Goal: Find contact information

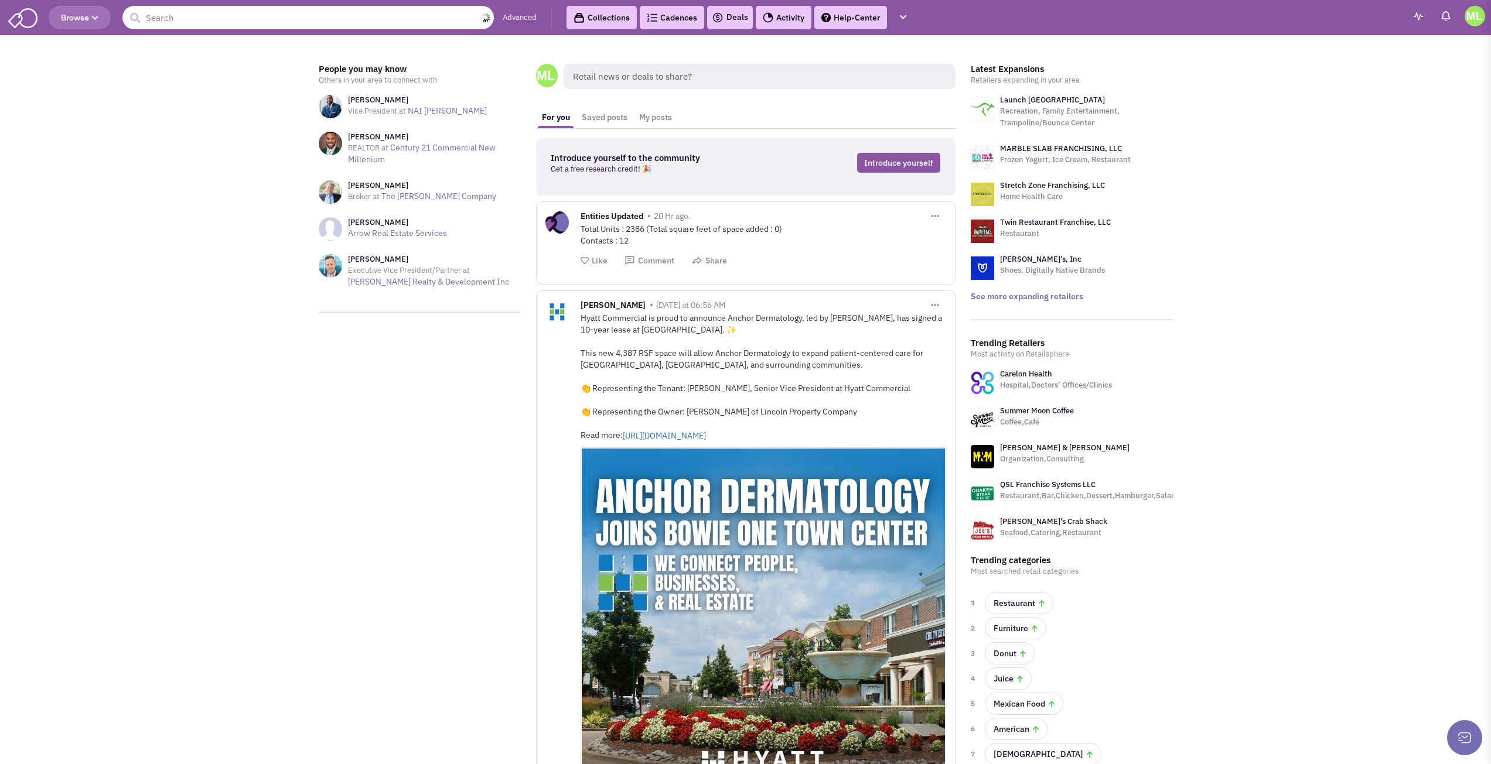
click at [445, 21] on input "text" at bounding box center [307, 17] width 371 height 23
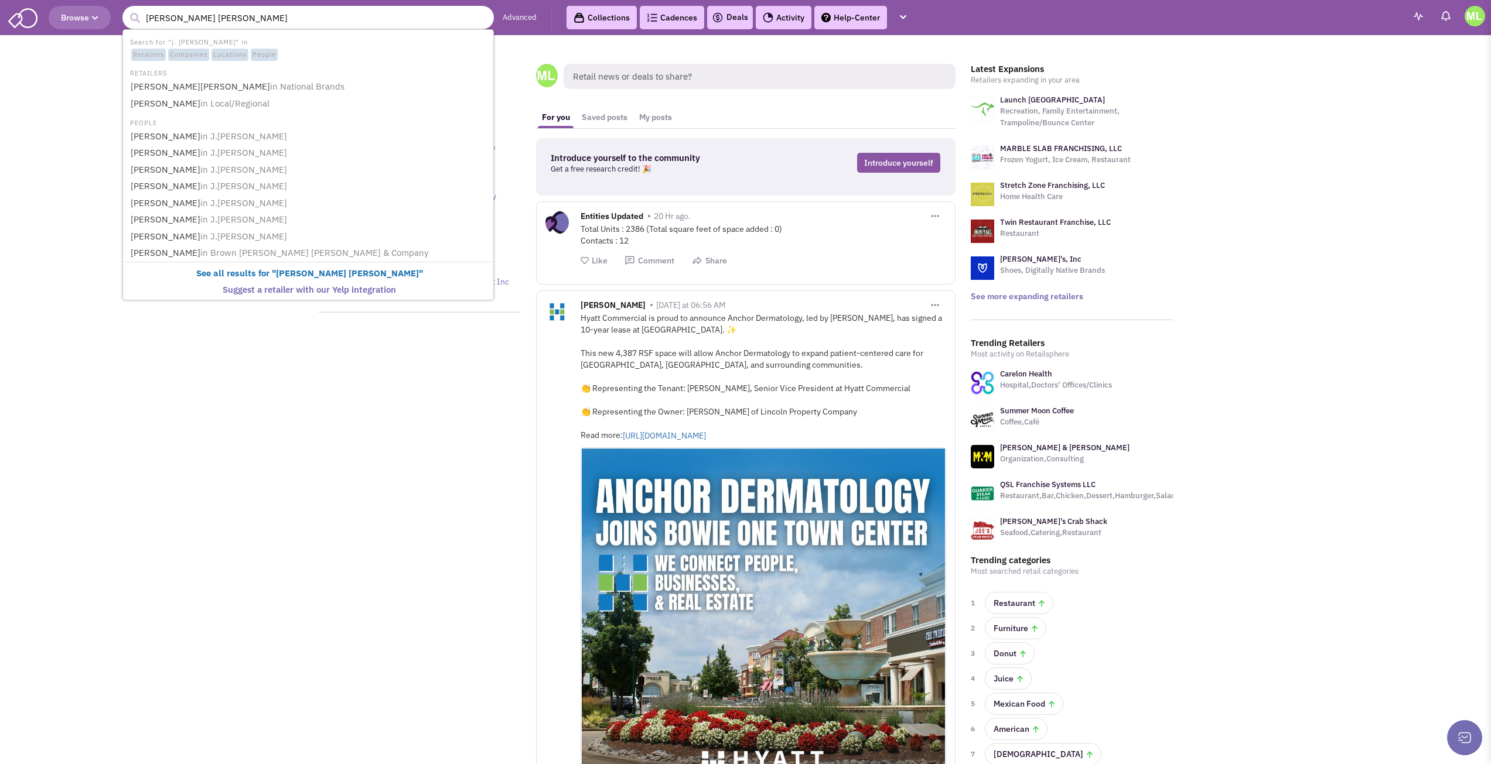
type input "[PERSON_NAME][PERSON_NAME]"
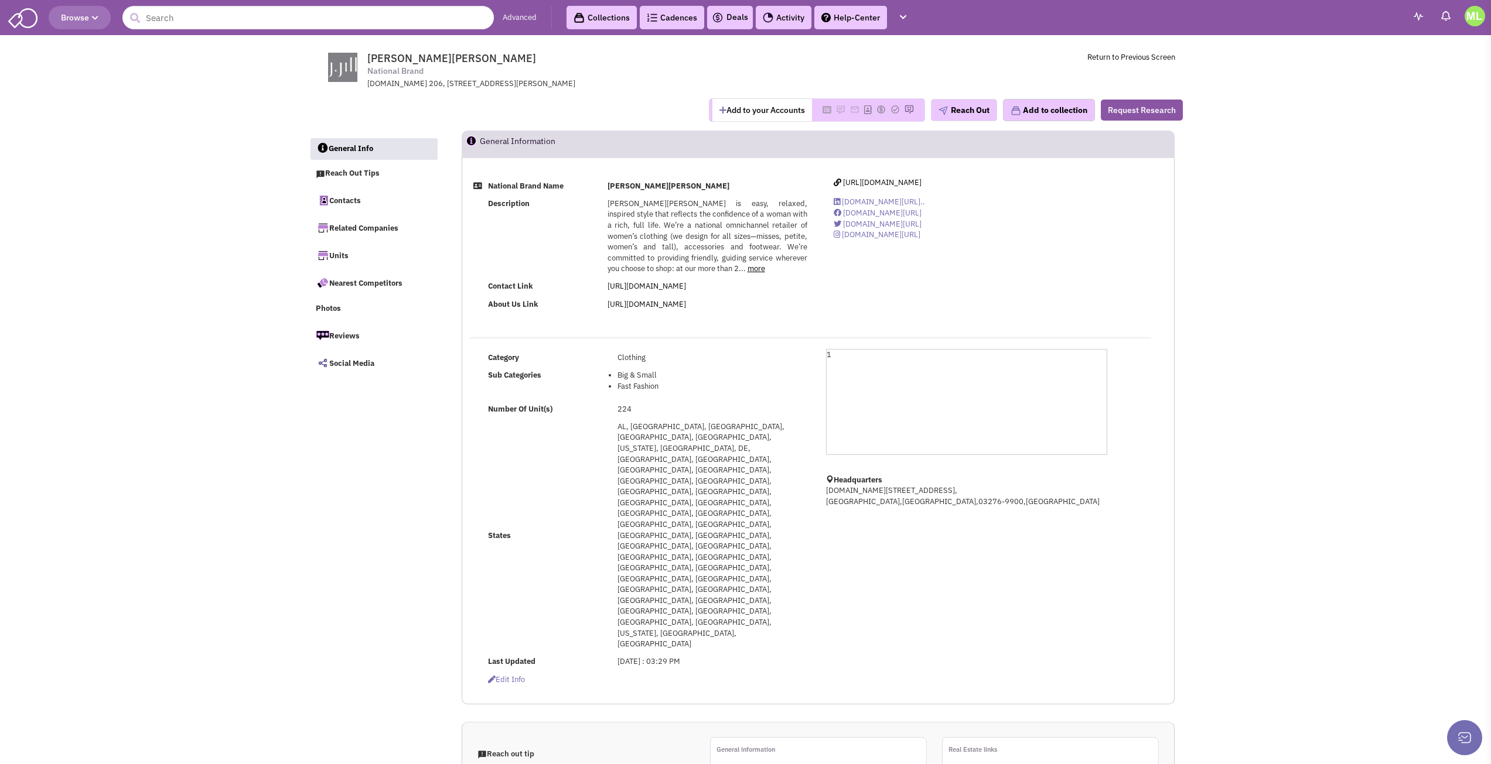
select select
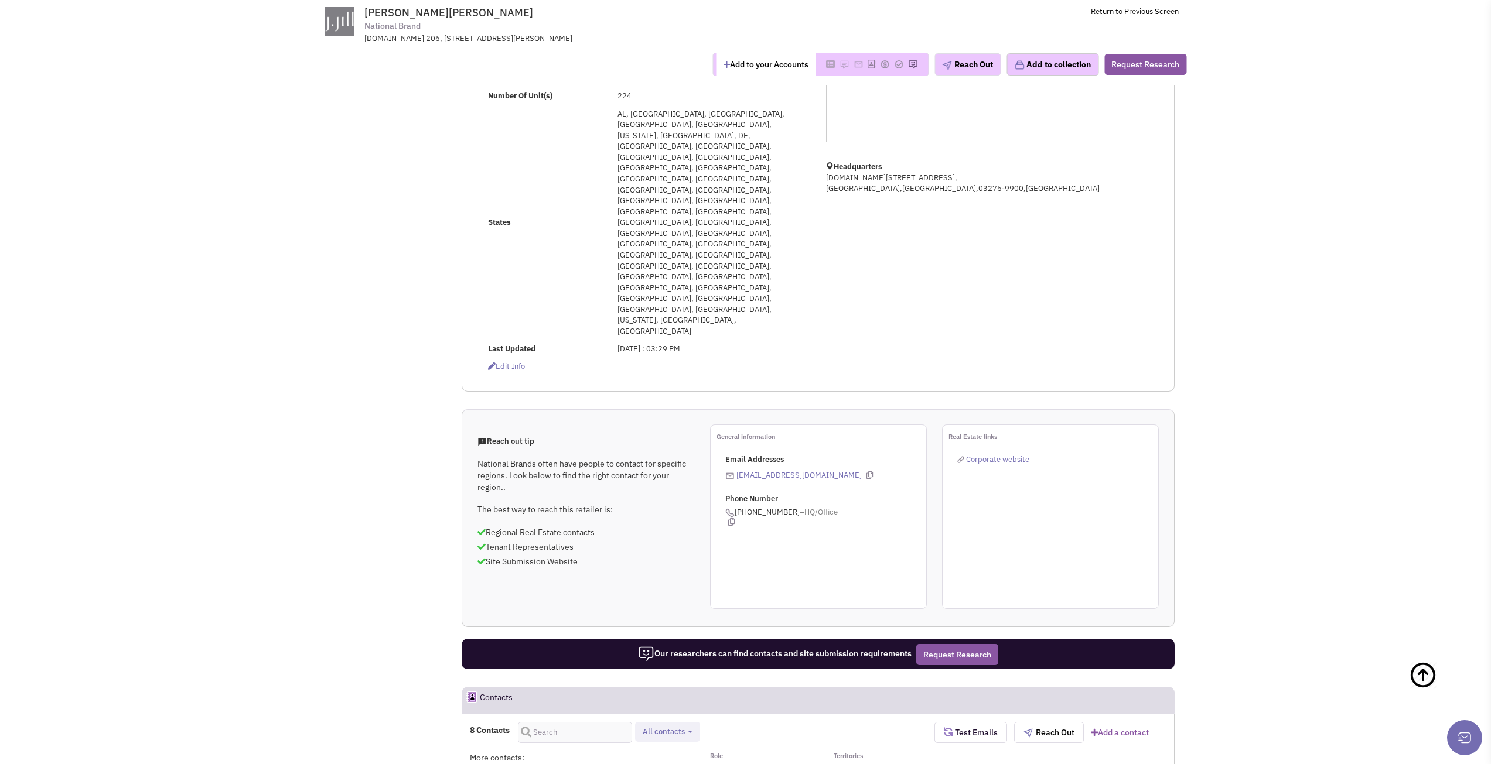
scroll to position [293, 0]
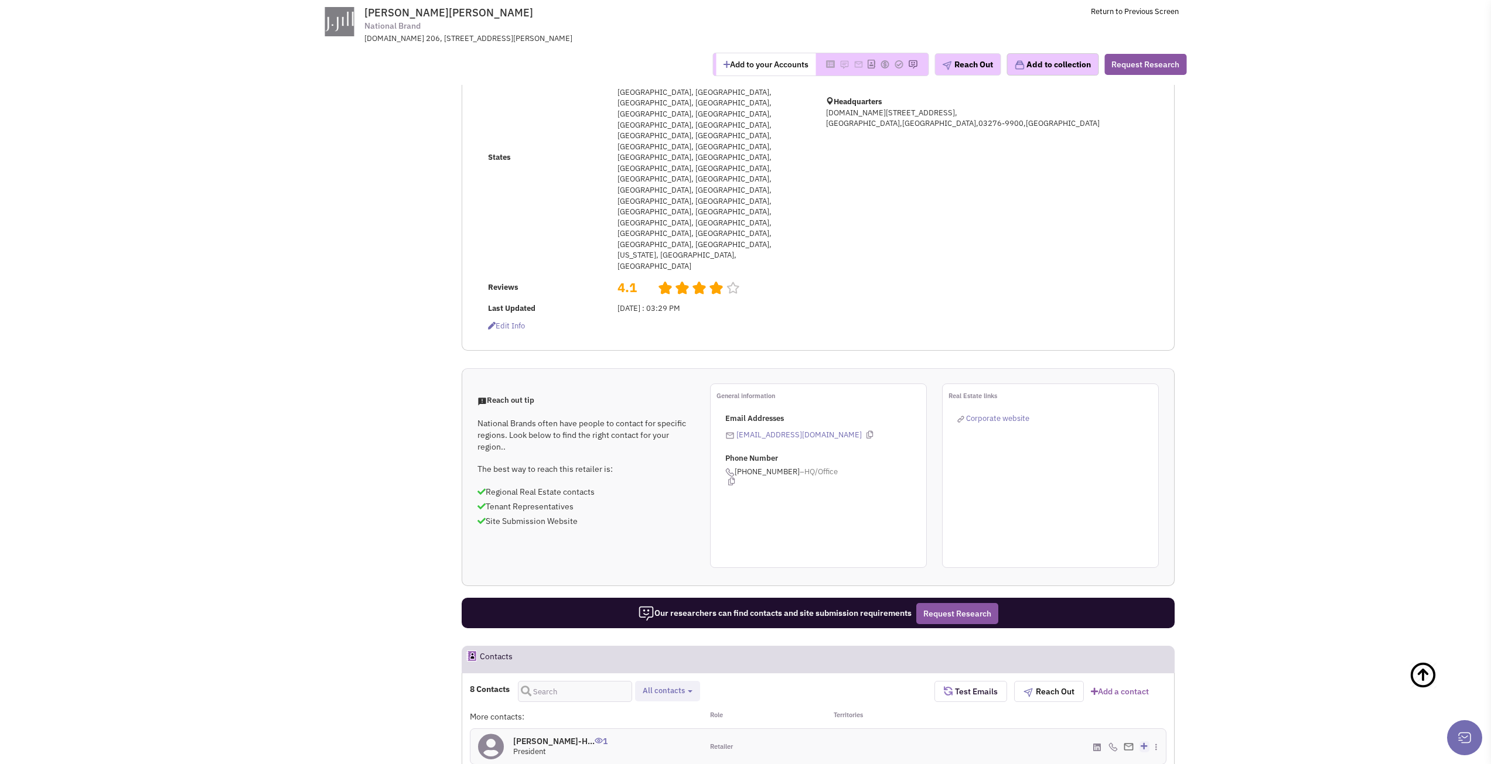
drag, startPoint x: 460, startPoint y: 473, endPoint x: 545, endPoint y: 475, distance: 85.0
click at [502, 647] on h2 "Contacts" at bounding box center [496, 660] width 33 height 26
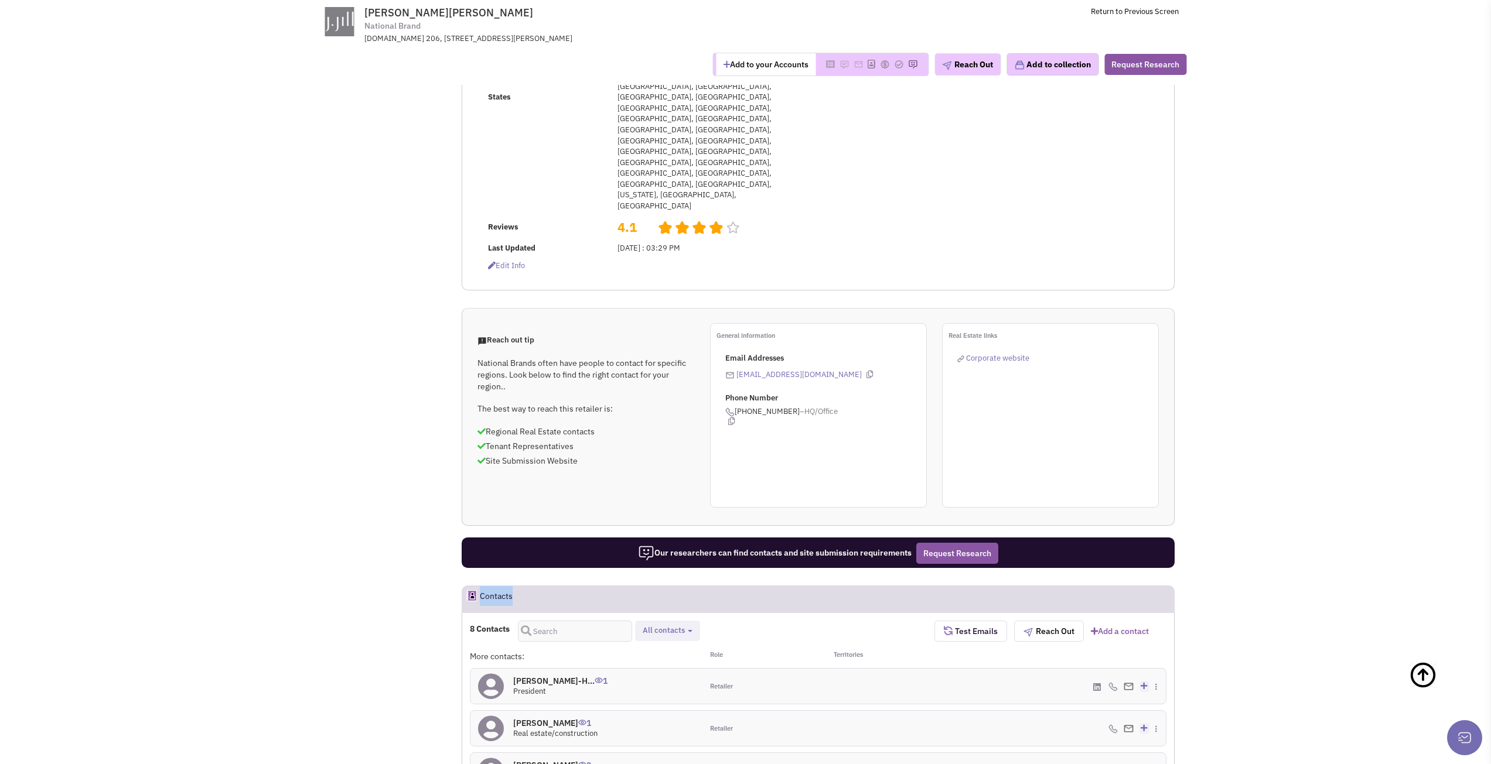
scroll to position [410, 0]
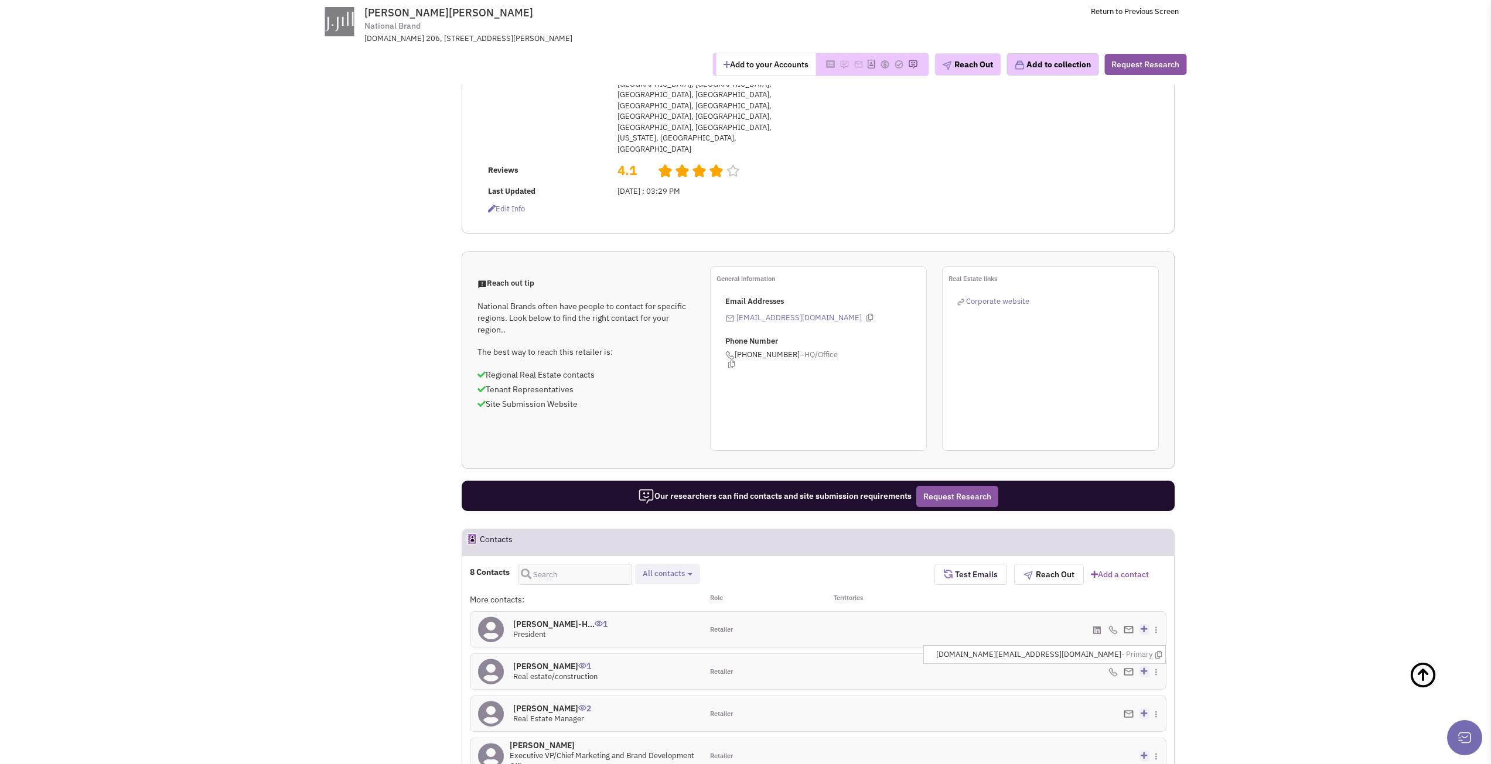
click at [1089, 650] on span "[DOMAIN_NAME][EMAIL_ADDRESS][DOMAIN_NAME] - Primary" at bounding box center [1049, 655] width 226 height 11
click at [1160, 651] on icon at bounding box center [1158, 655] width 6 height 8
